Goal: Find contact information: Find contact information

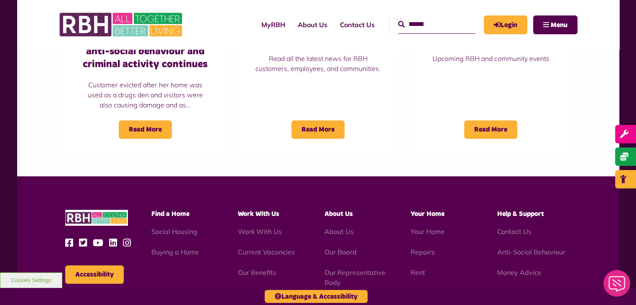
scroll to position [794, 0]
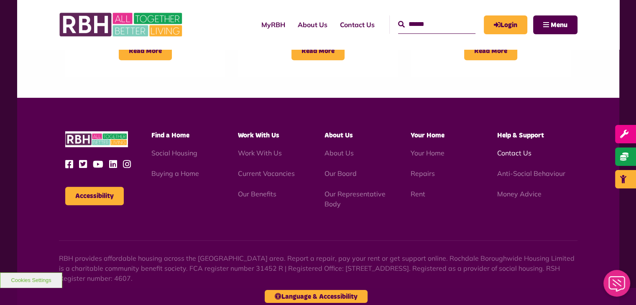
click at [507, 155] on link "Contact Us" at bounding box center [514, 153] width 34 height 8
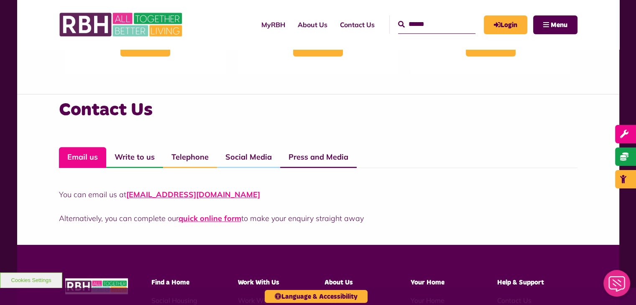
scroll to position [585, 0]
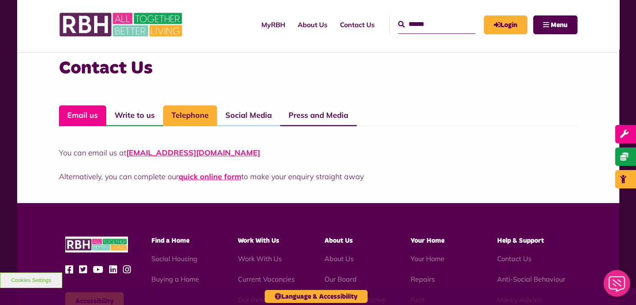
click at [186, 118] on link "Telephone" at bounding box center [190, 115] width 54 height 21
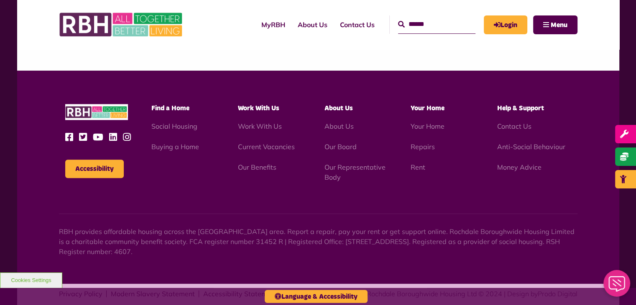
scroll to position [707, 0]
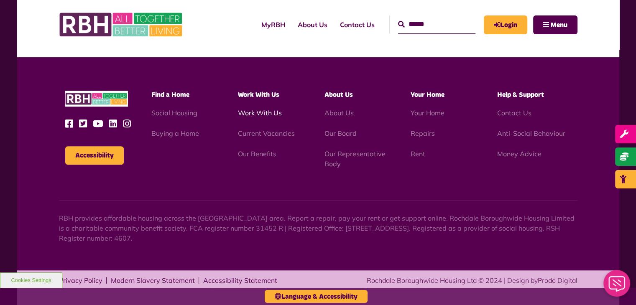
click at [253, 112] on link "Work With Us" at bounding box center [260, 113] width 44 height 8
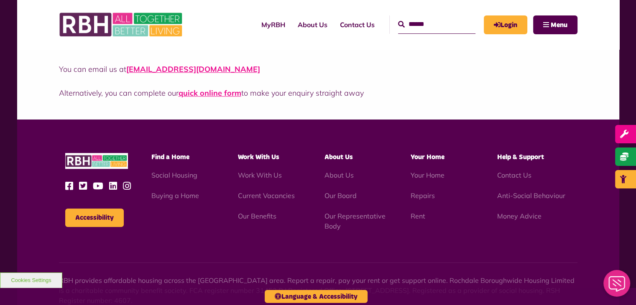
scroll to position [731, 0]
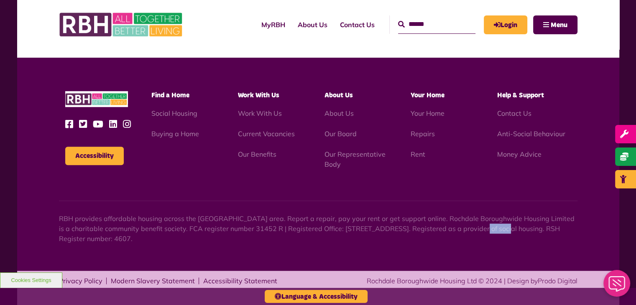
drag, startPoint x: 484, startPoint y: 228, endPoint x: 453, endPoint y: 228, distance: 30.9
click at [453, 228] on p "RBH provides affordable housing across the [GEOGRAPHIC_DATA] area. Report a rep…" at bounding box center [318, 229] width 518 height 30
copy p "OL16 2UP"
